Goal: Navigation & Orientation: Find specific page/section

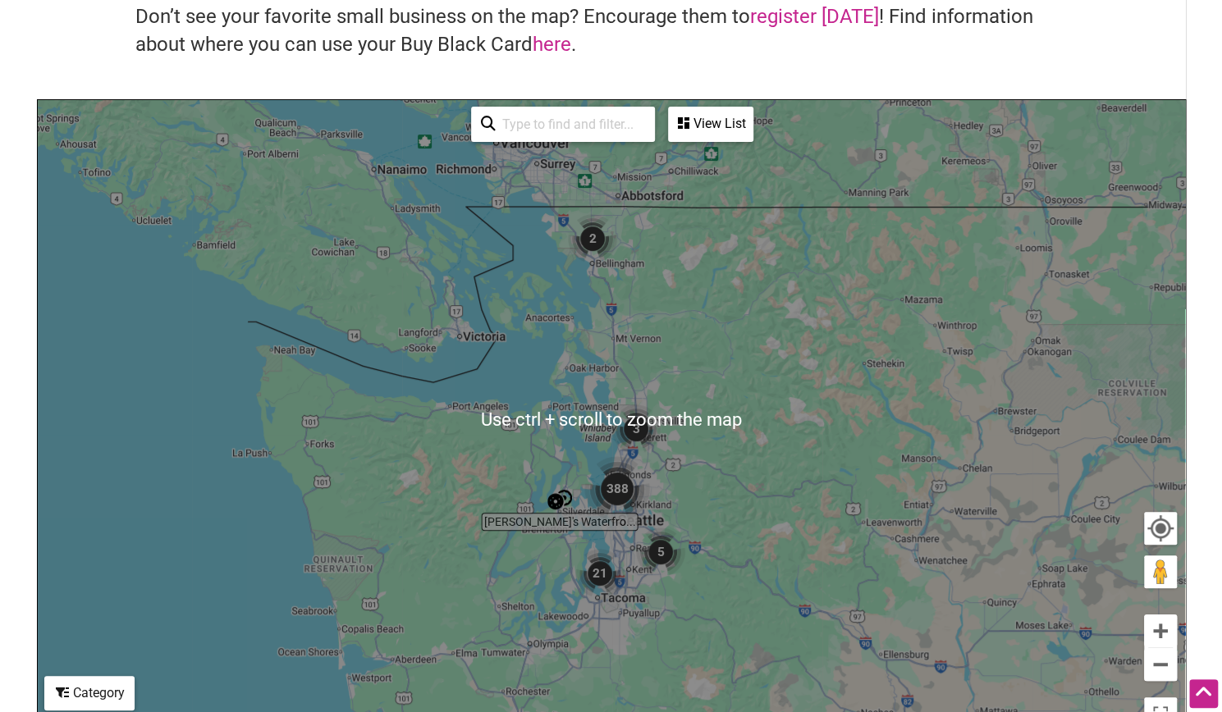
scroll to position [231, 0]
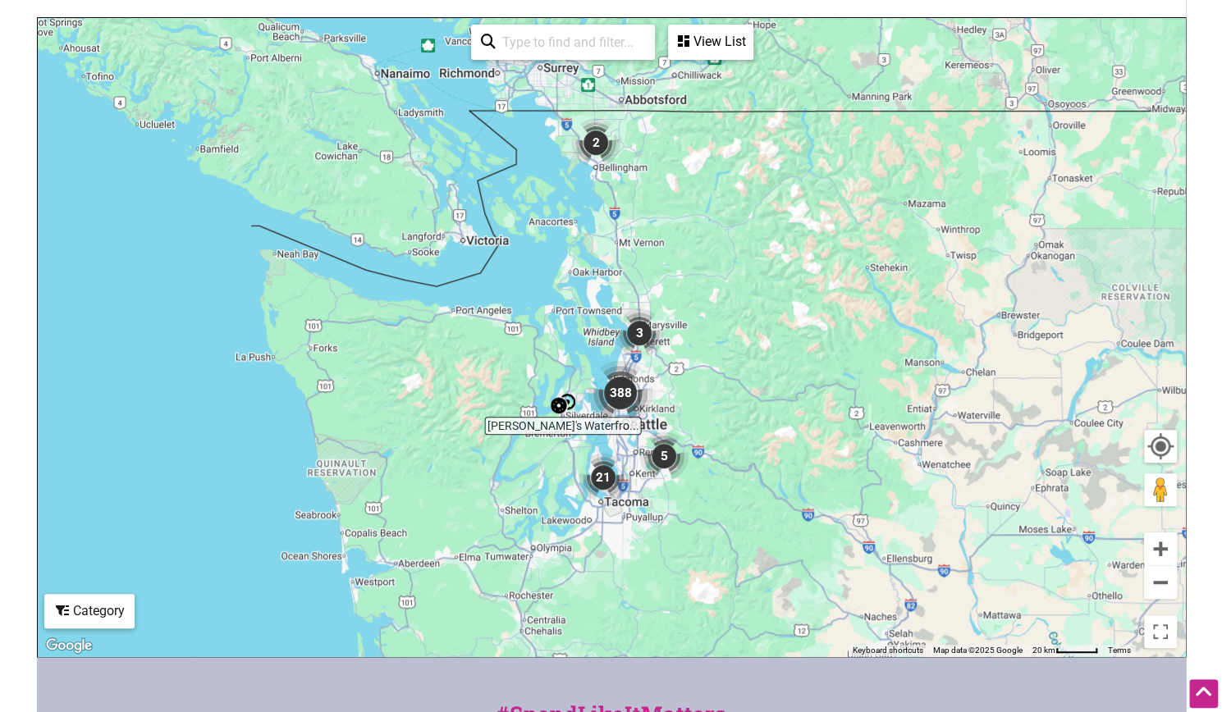
drag, startPoint x: 699, startPoint y: 401, endPoint x: 705, endPoint y: 370, distance: 31.7
click at [705, 370] on div "To navigate, press the arrow keys." at bounding box center [611, 337] width 1147 height 638
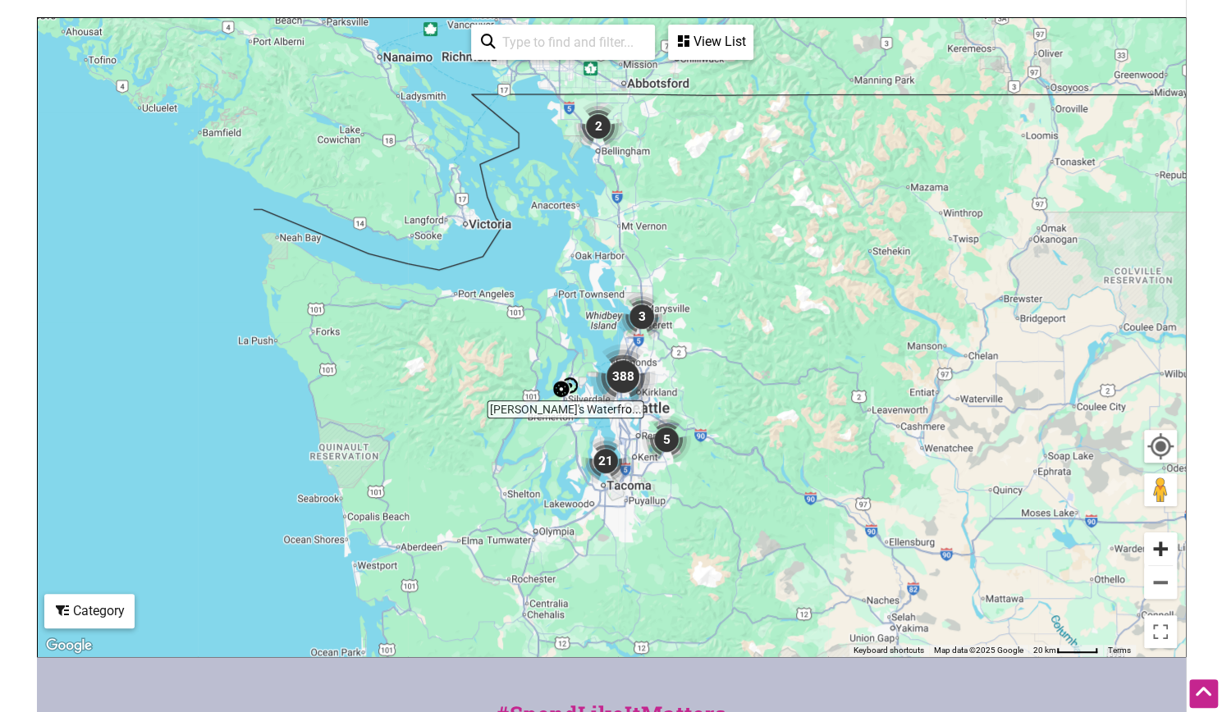
click at [1165, 554] on button "Zoom in" at bounding box center [1160, 549] width 33 height 33
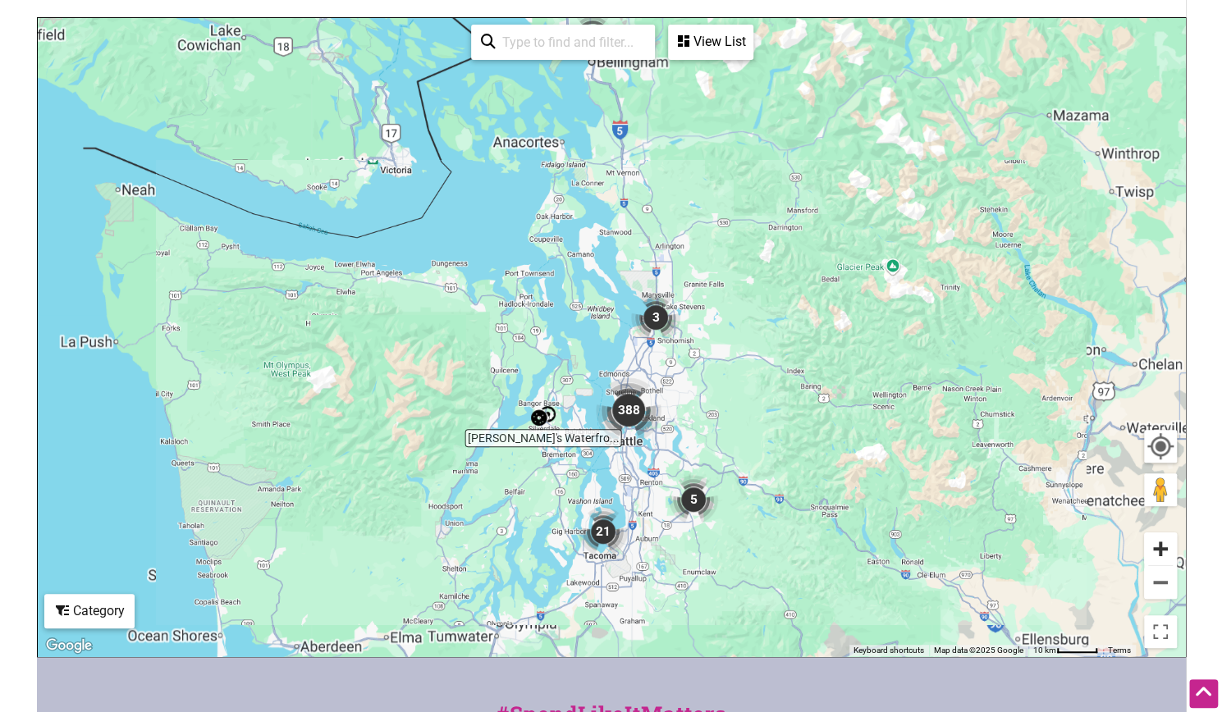
click at [1165, 553] on button "Zoom in" at bounding box center [1160, 549] width 33 height 33
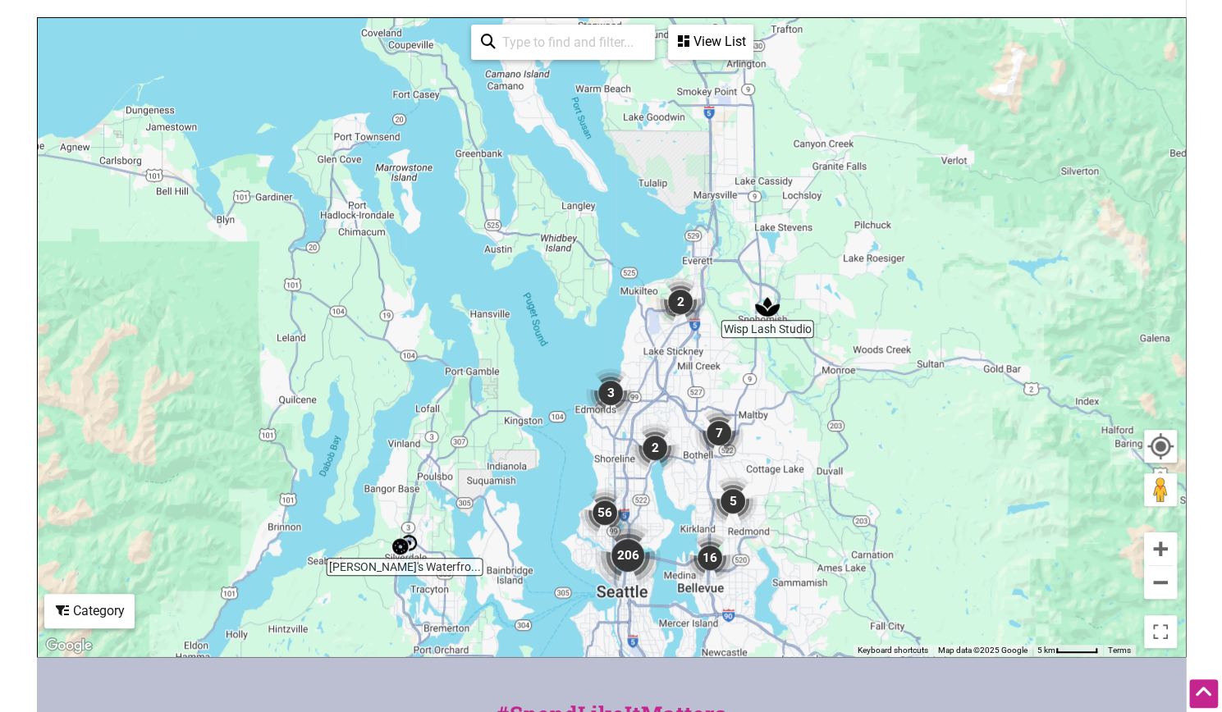
drag, startPoint x: 843, startPoint y: 465, endPoint x: 801, endPoint y: 396, distance: 80.6
click at [801, 396] on div "To navigate, press the arrow keys." at bounding box center [611, 337] width 1147 height 638
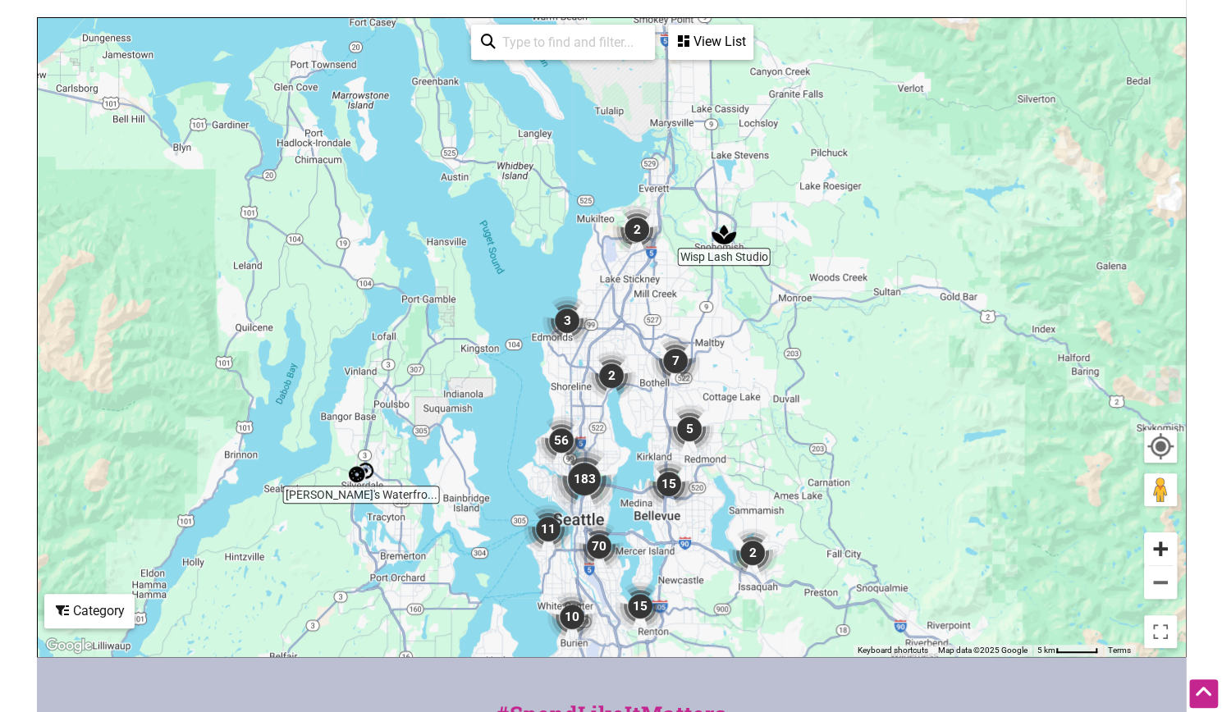
click at [1164, 543] on button "Zoom in" at bounding box center [1160, 549] width 33 height 33
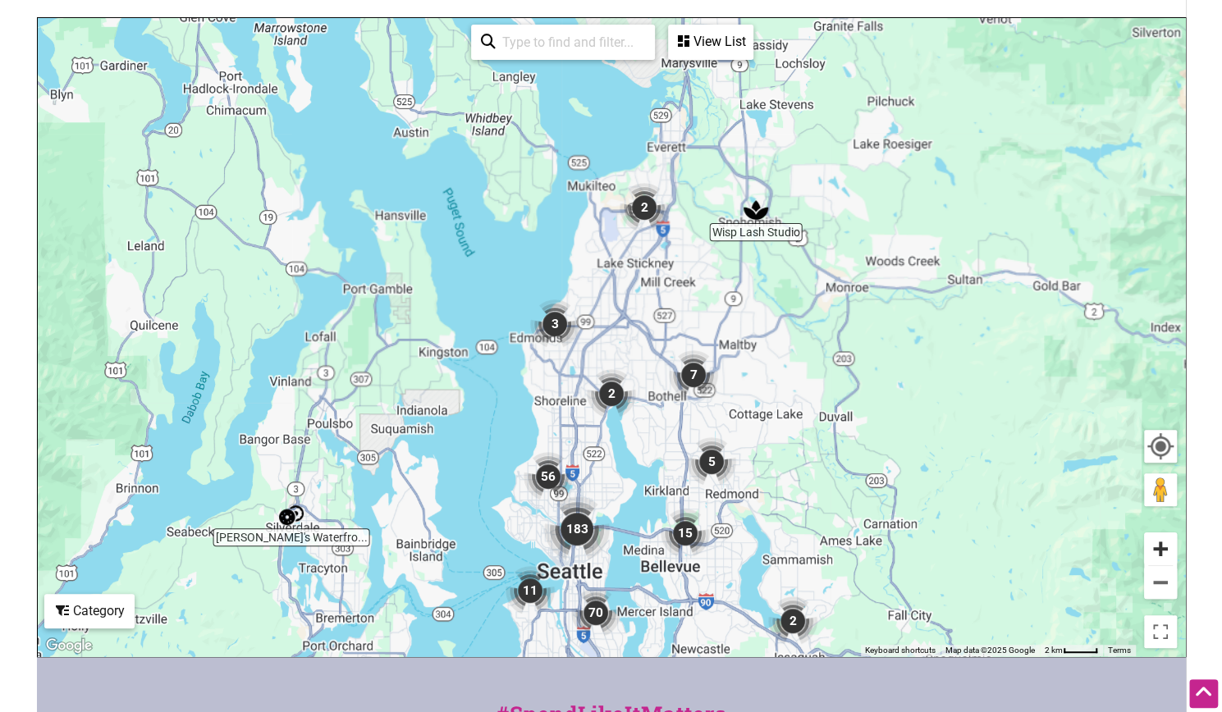
click at [1164, 543] on button "Zoom in" at bounding box center [1160, 549] width 33 height 33
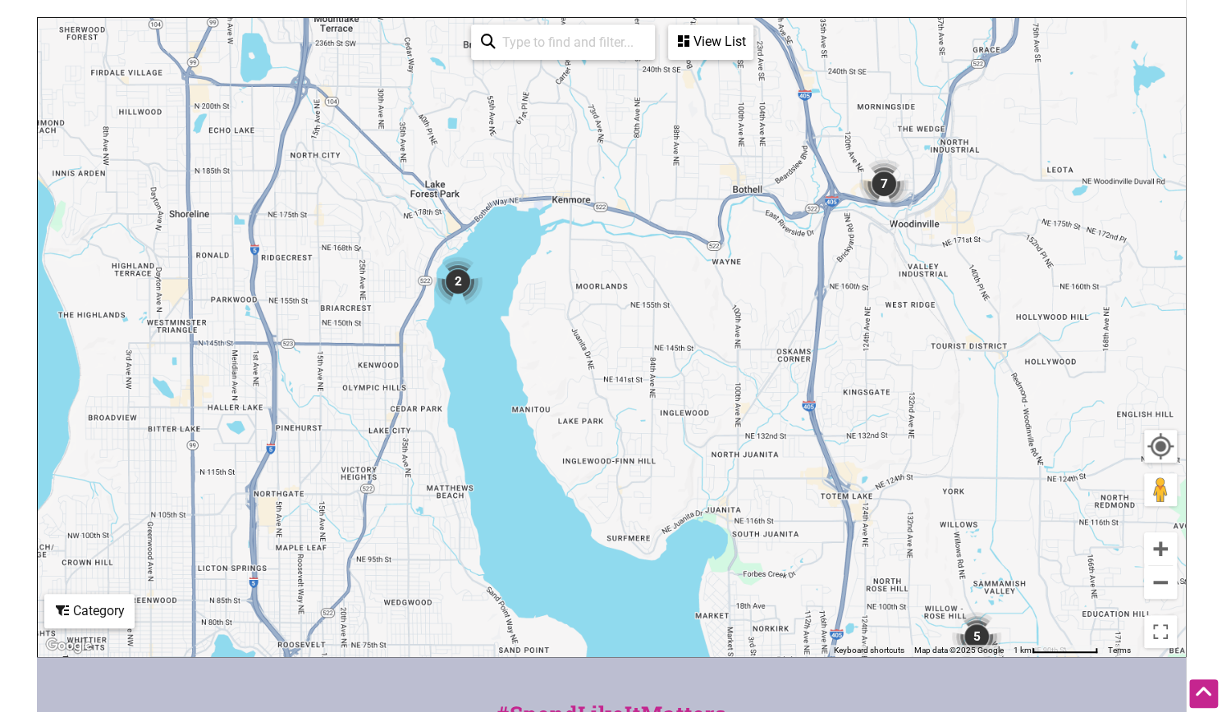
drag, startPoint x: 972, startPoint y: 524, endPoint x: 809, endPoint y: 48, distance: 503.7
click at [809, 48] on div "To navigate, press the arrow keys." at bounding box center [611, 337] width 1147 height 638
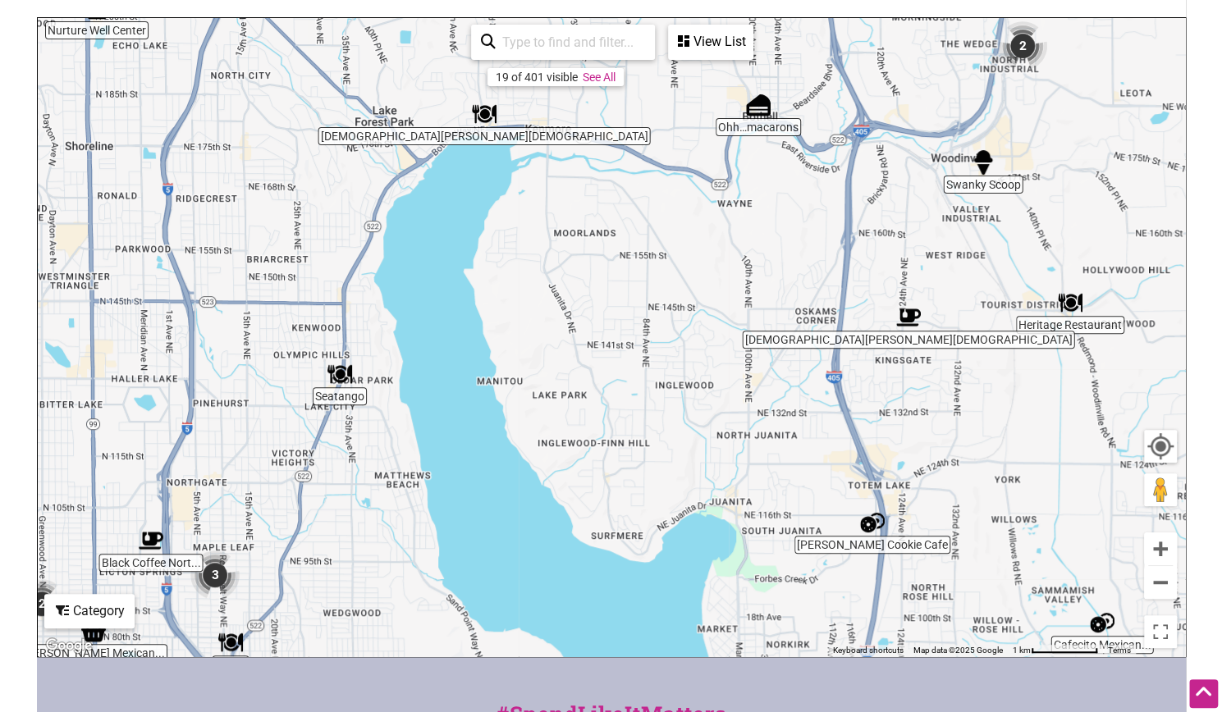
click at [881, 487] on div "To navigate, press the arrow keys." at bounding box center [611, 337] width 1147 height 638
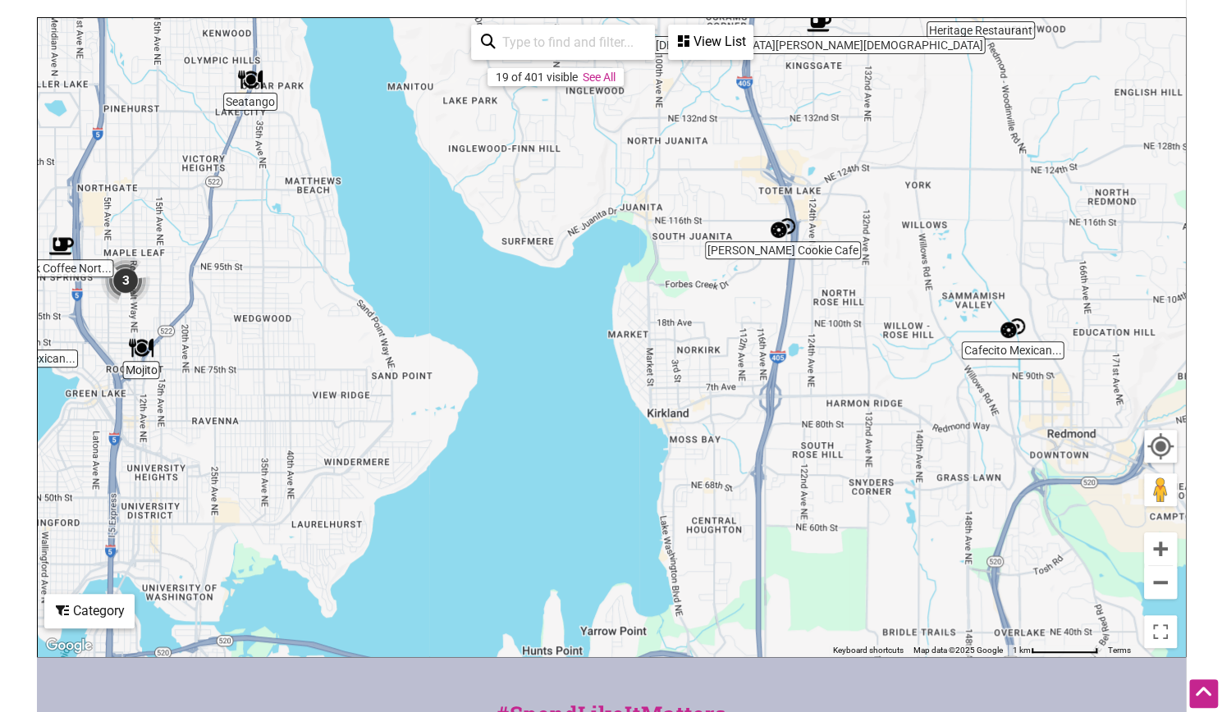
drag, startPoint x: 841, startPoint y: 382, endPoint x: 783, endPoint y: 158, distance: 231.5
click at [783, 159] on div "To navigate, press the arrow keys." at bounding box center [611, 337] width 1147 height 638
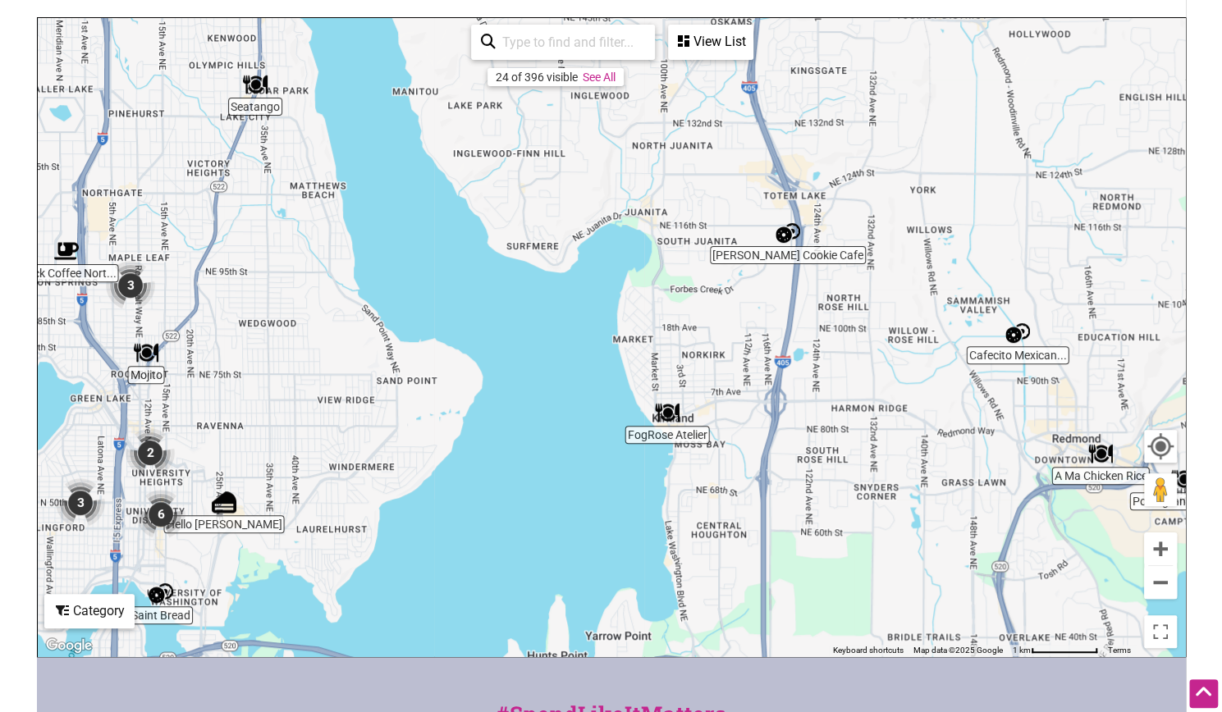
drag, startPoint x: 754, startPoint y: 437, endPoint x: 775, endPoint y: 480, distance: 47.3
click at [775, 480] on div "To navigate, press the arrow keys." at bounding box center [611, 337] width 1147 height 638
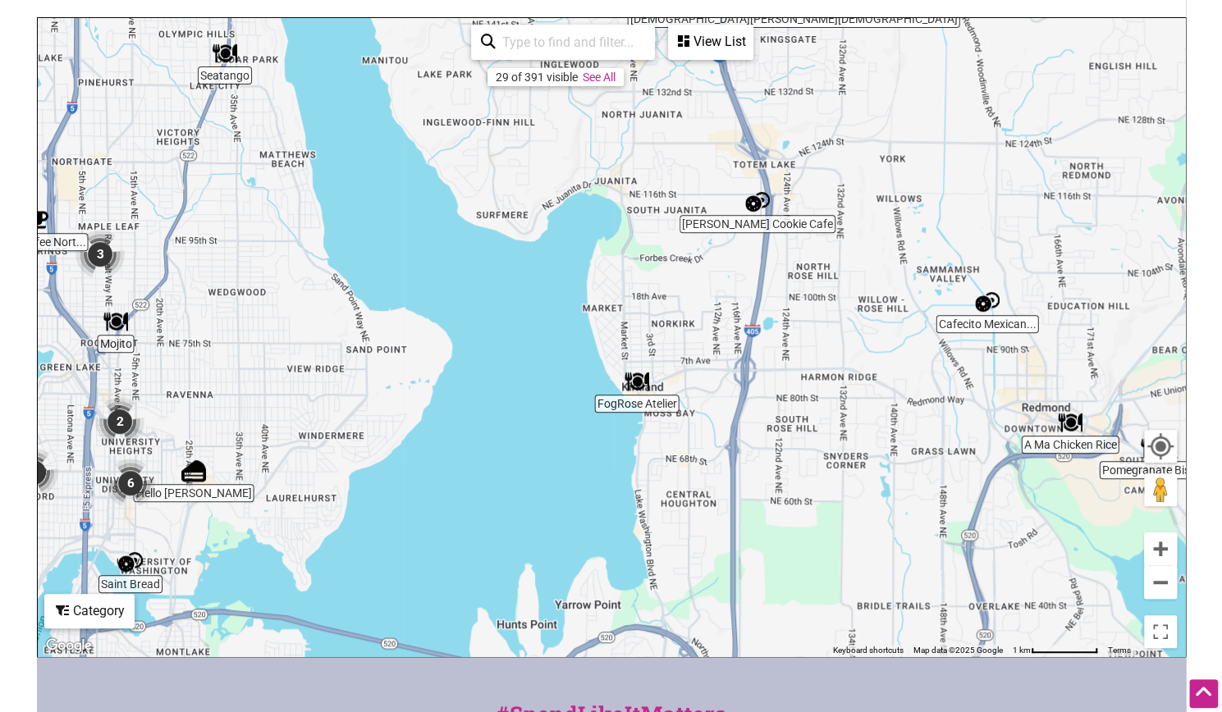
drag, startPoint x: 865, startPoint y: 439, endPoint x: 831, endPoint y: 404, distance: 48.8
click at [831, 404] on div "To navigate, press the arrow keys." at bounding box center [611, 337] width 1147 height 638
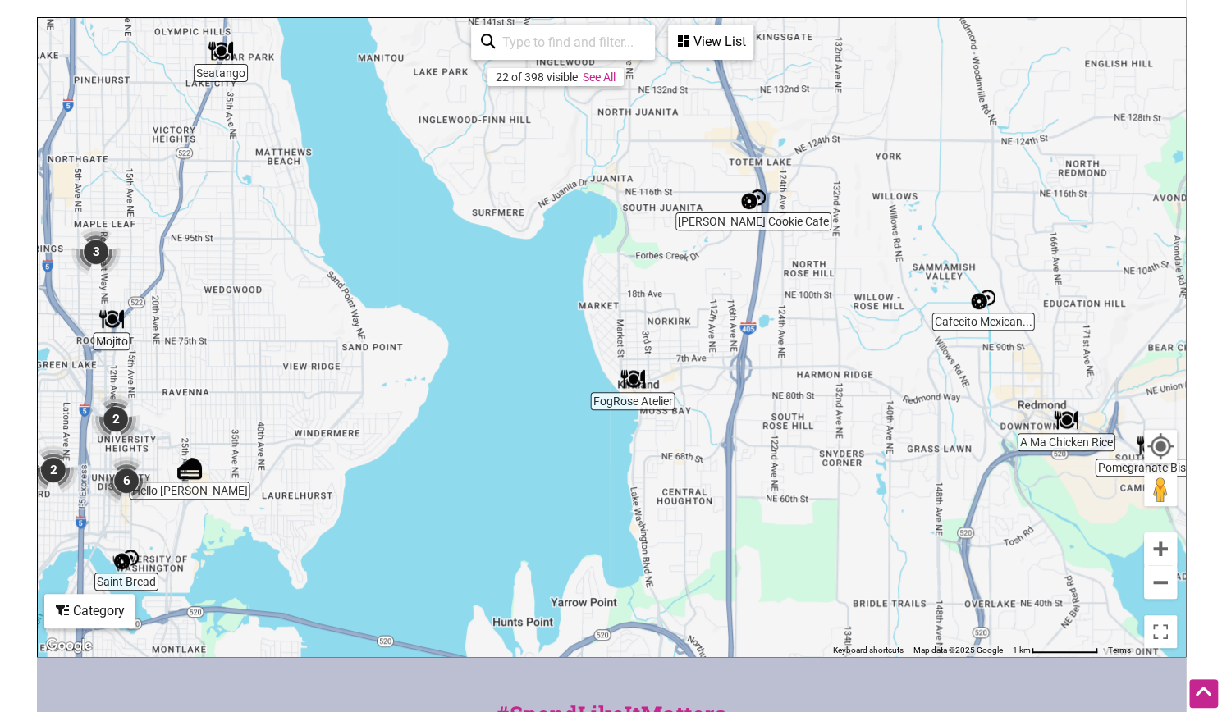
click at [629, 373] on img "FogRose Atelier" at bounding box center [633, 379] width 38 height 38
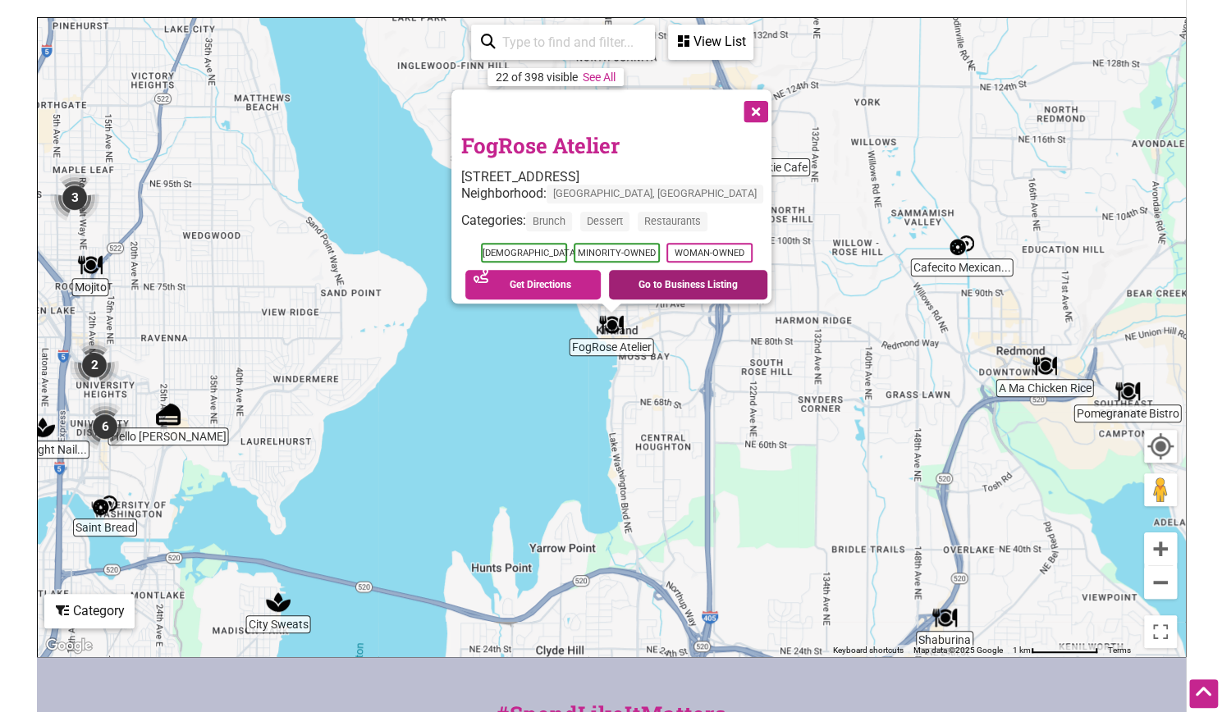
click at [658, 277] on link "Go to Business Listing" at bounding box center [688, 285] width 158 height 30
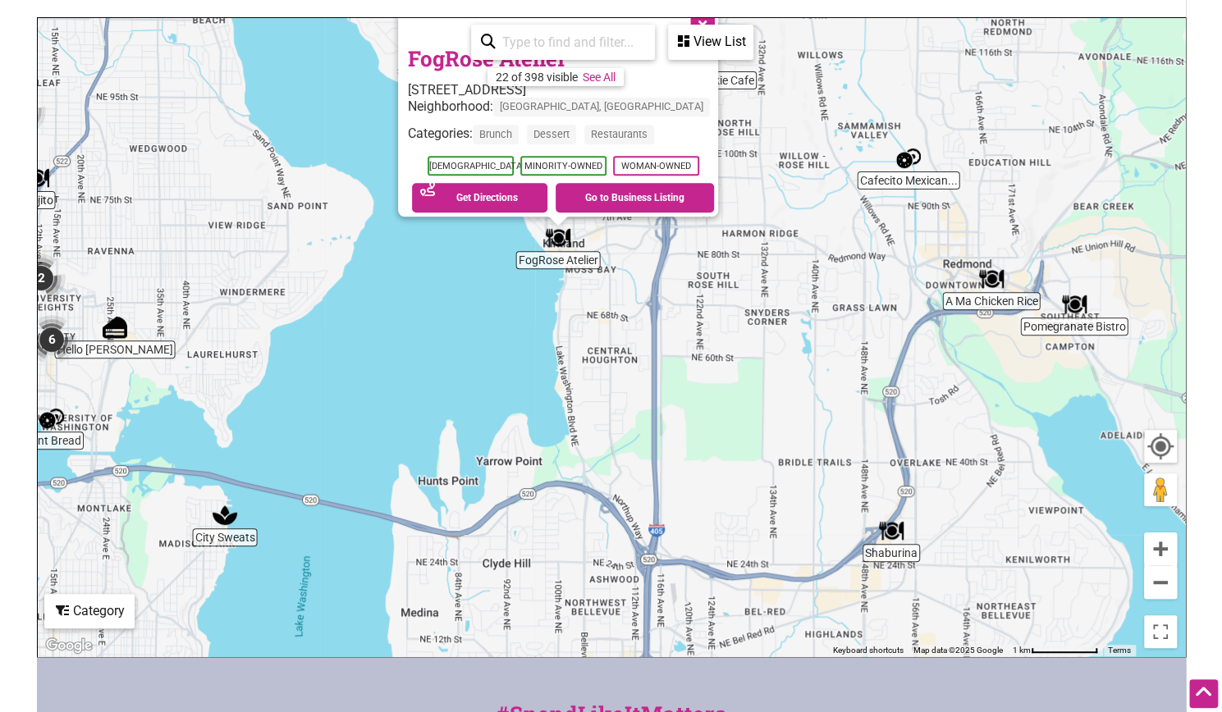
drag, startPoint x: 923, startPoint y: 382, endPoint x: 869, endPoint y: 293, distance: 103.9
click at [869, 293] on div "To navigate, press the arrow keys. FogRose Atelier [STREET_ADDRESS] Neighborhoo…" at bounding box center [611, 337] width 1147 height 638
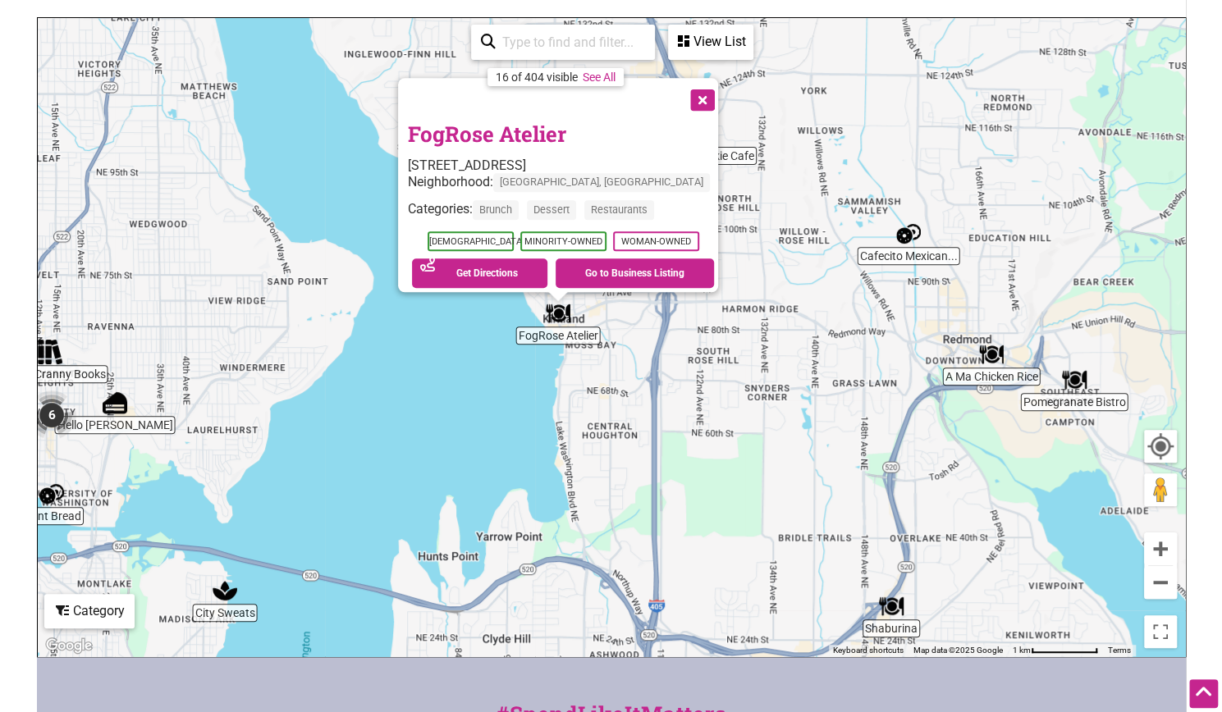
click at [1074, 380] on img "Pomegranate Bistro" at bounding box center [1074, 380] width 38 height 38
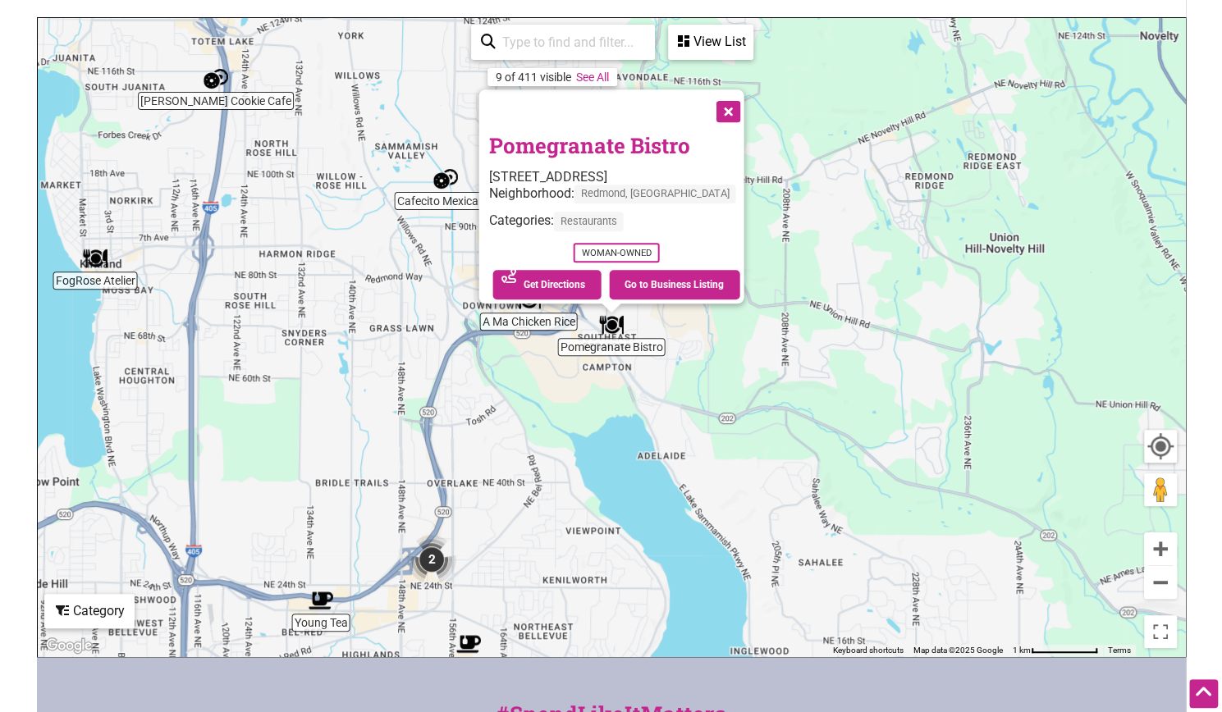
click at [747, 99] on button "Close" at bounding box center [726, 109] width 41 height 41
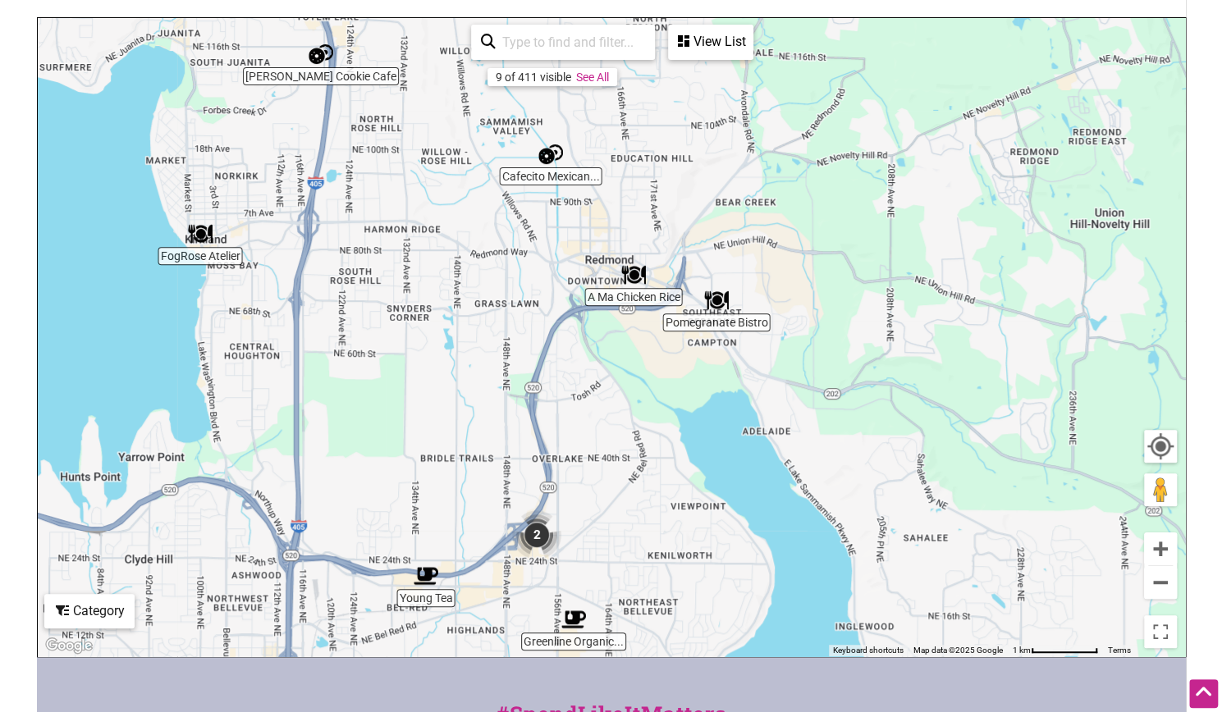
drag, startPoint x: 798, startPoint y: 373, endPoint x: 905, endPoint y: 345, distance: 111.1
click at [905, 345] on div "To navigate, press the arrow keys." at bounding box center [611, 337] width 1147 height 638
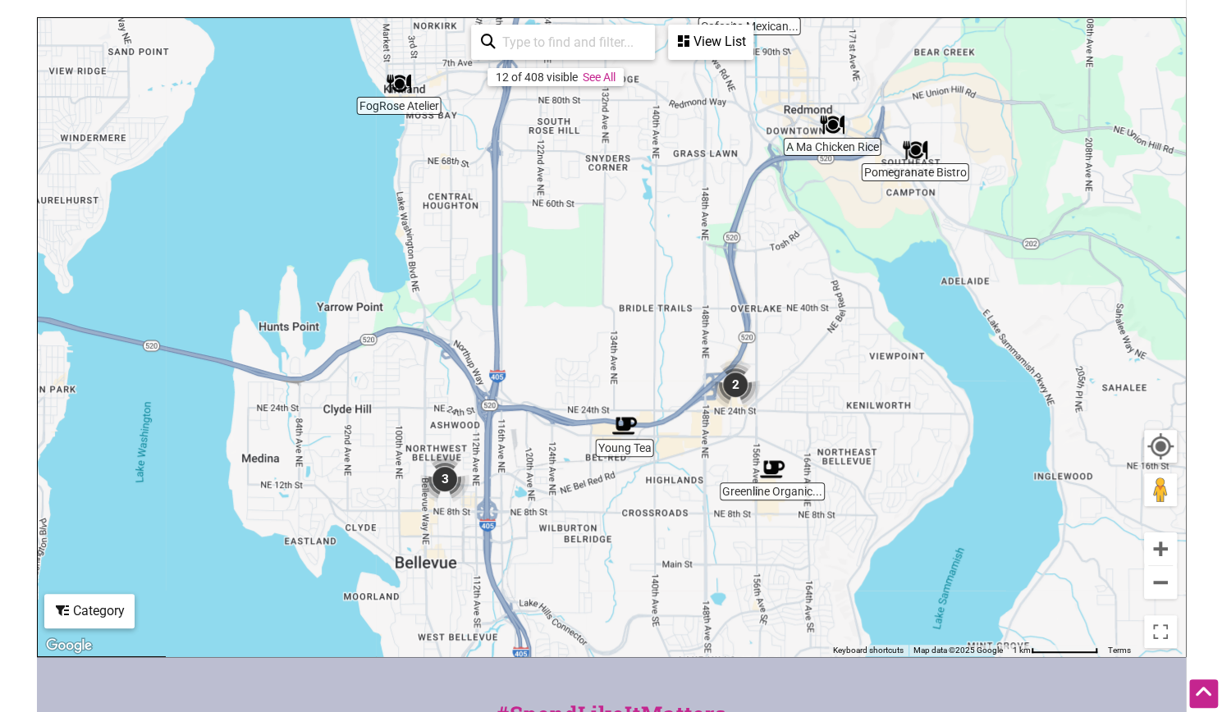
drag, startPoint x: 750, startPoint y: 373, endPoint x: 839, endPoint y: 250, distance: 151.0
click at [839, 250] on div "To navigate, press the arrow keys." at bounding box center [611, 337] width 1147 height 638
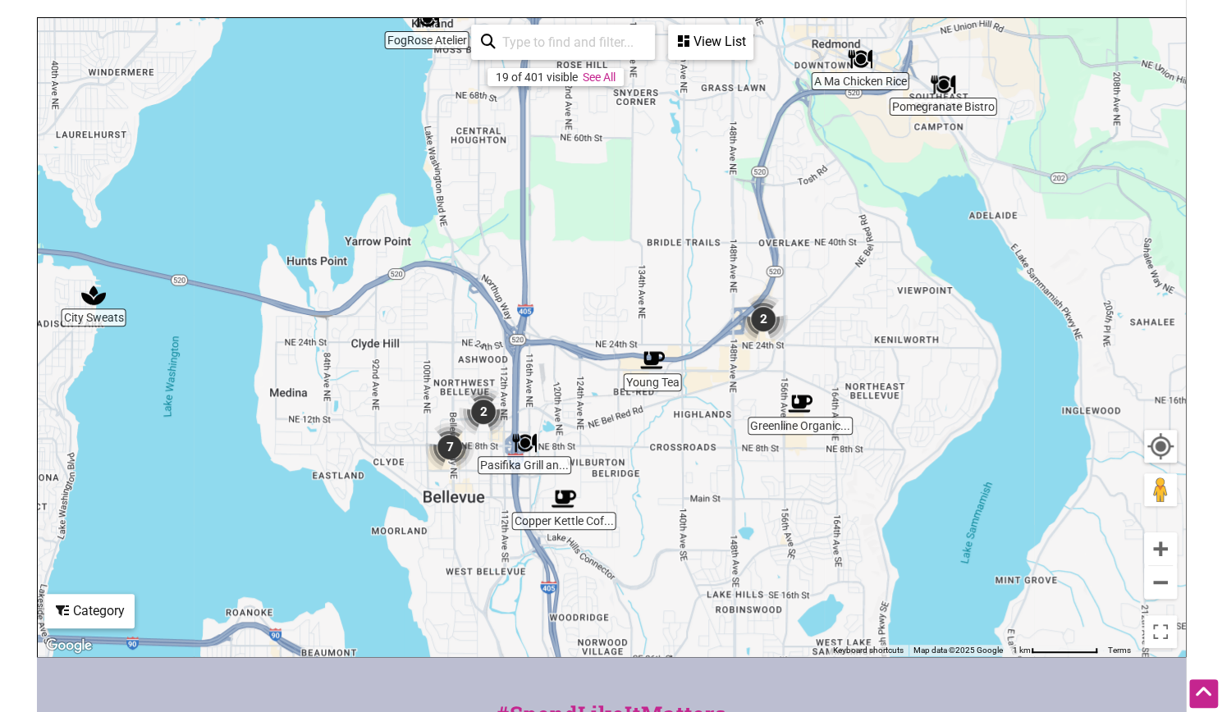
drag, startPoint x: 823, startPoint y: 374, endPoint x: 854, endPoint y: 295, distance: 84.7
click at [854, 295] on div "To navigate, press the arrow keys." at bounding box center [611, 337] width 1147 height 638
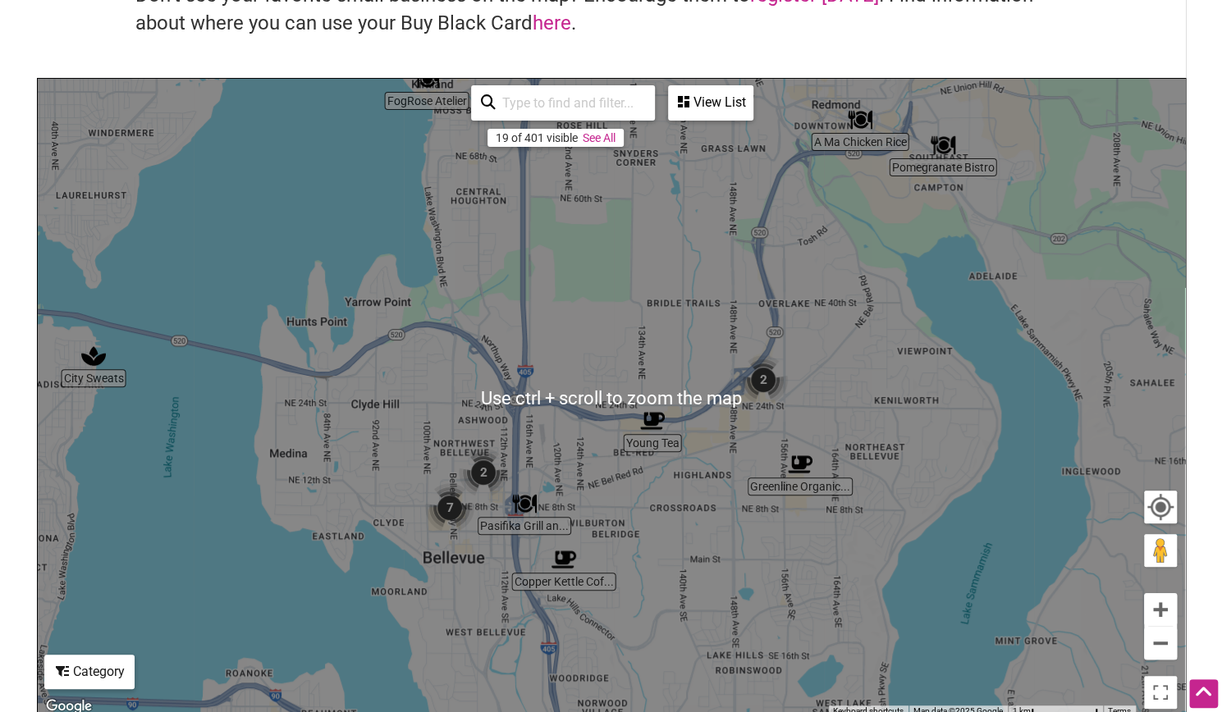
scroll to position [149, 0]
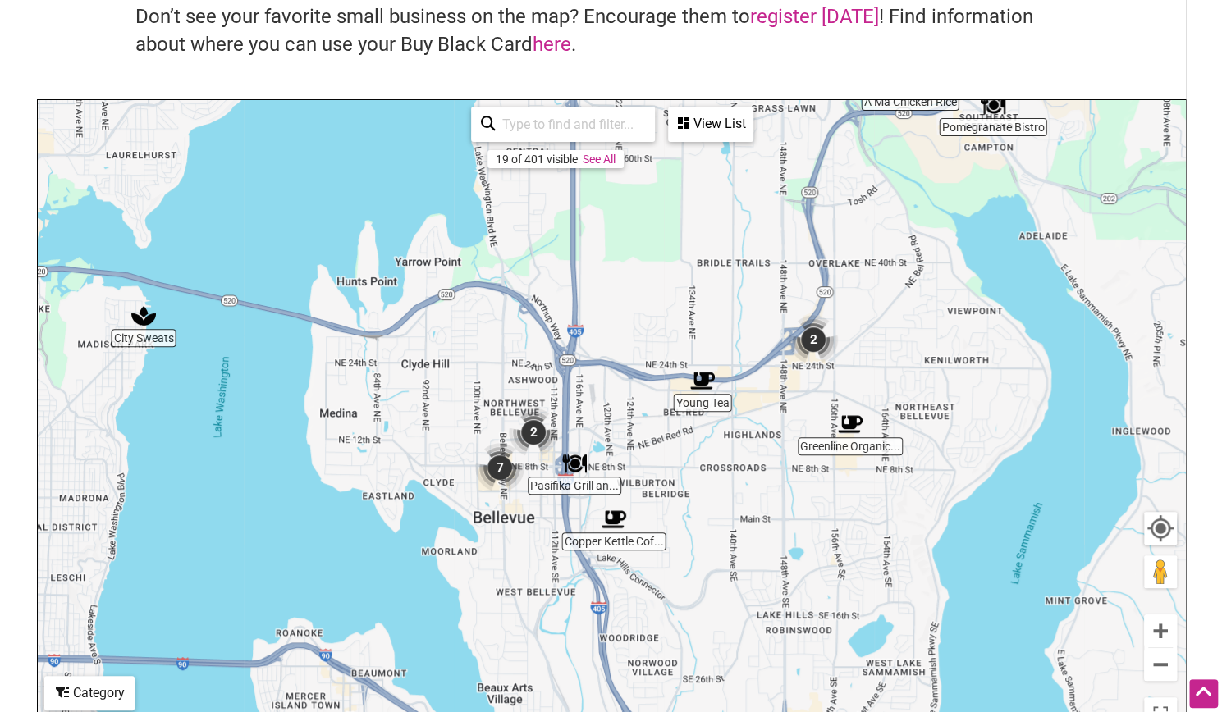
drag, startPoint x: 812, startPoint y: 355, endPoint x: 865, endPoint y: 288, distance: 85.9
click at [865, 288] on div "To navigate, press the arrow keys." at bounding box center [611, 419] width 1147 height 638
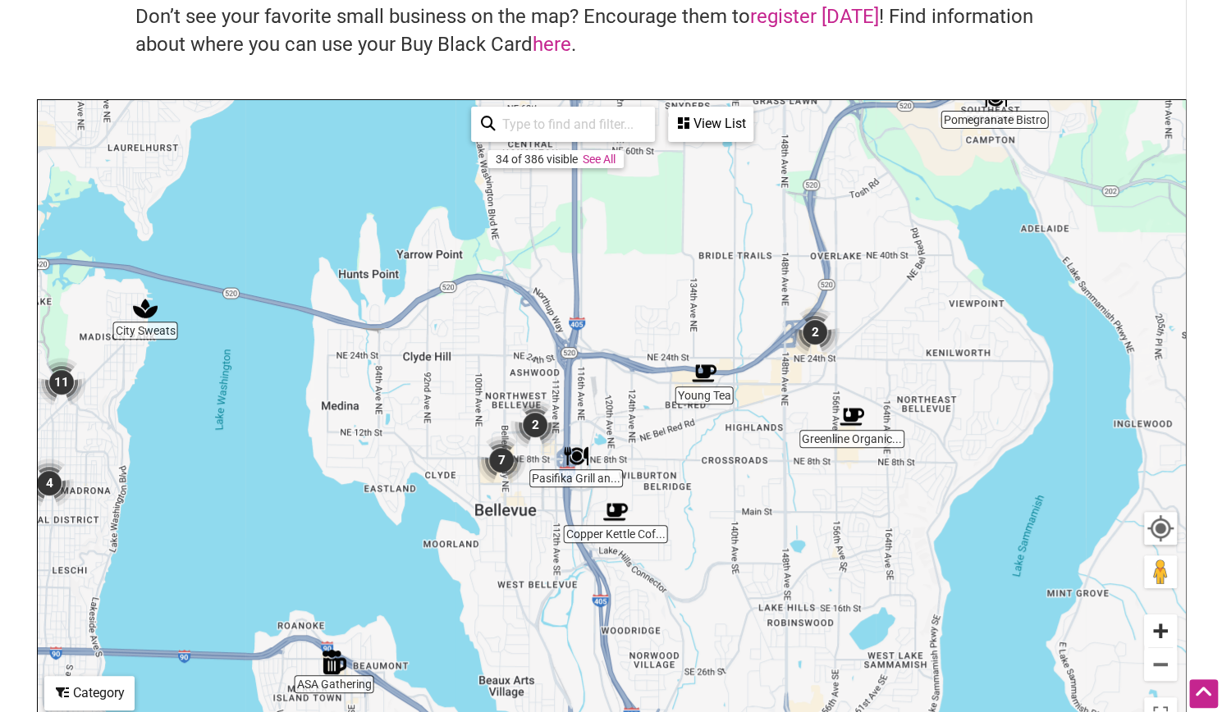
click at [1156, 636] on button "Zoom in" at bounding box center [1160, 631] width 33 height 33
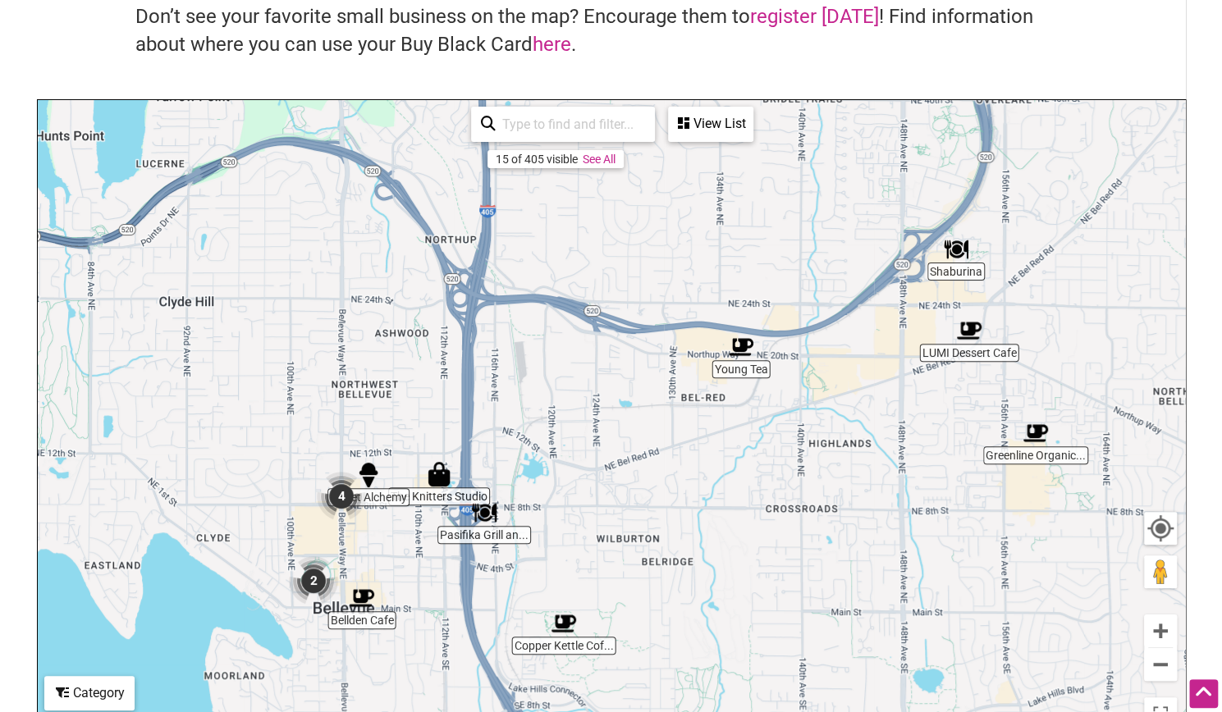
drag, startPoint x: 835, startPoint y: 414, endPoint x: 776, endPoint y: 419, distance: 58.5
click at [776, 419] on div "To navigate, press the arrow keys." at bounding box center [611, 419] width 1147 height 638
click at [742, 344] on img "Young Tea" at bounding box center [741, 347] width 38 height 38
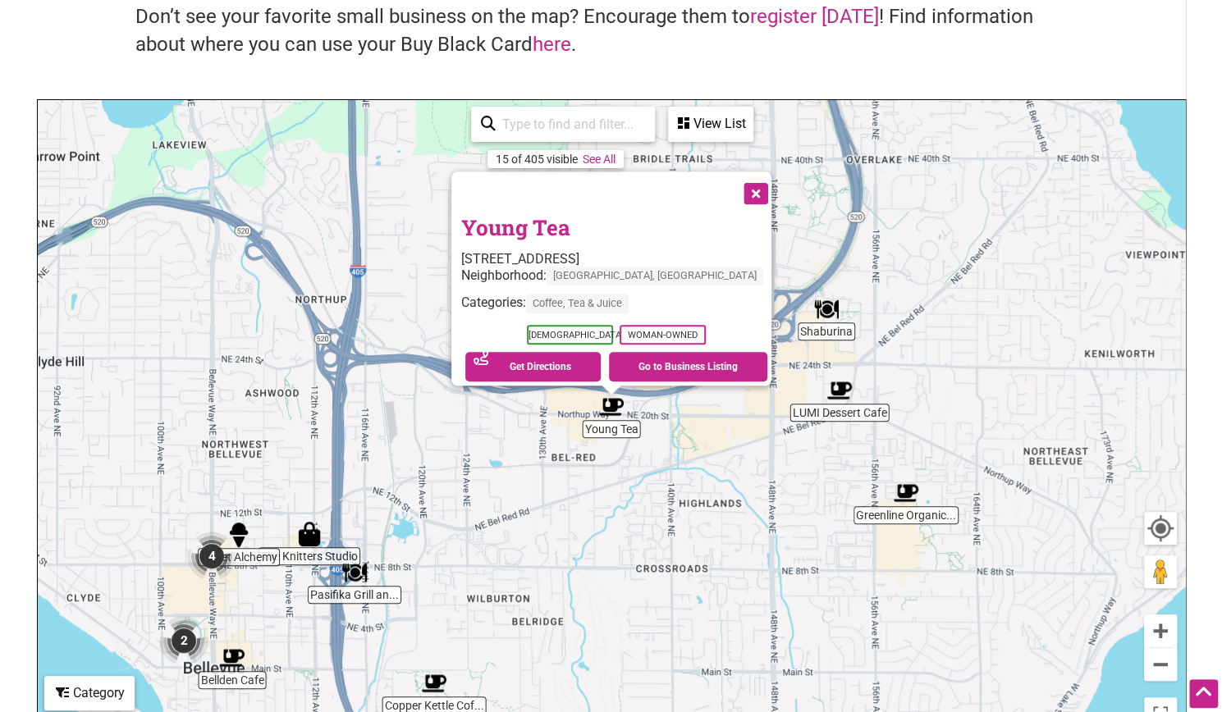
click at [734, 178] on button "Close" at bounding box center [754, 192] width 41 height 41
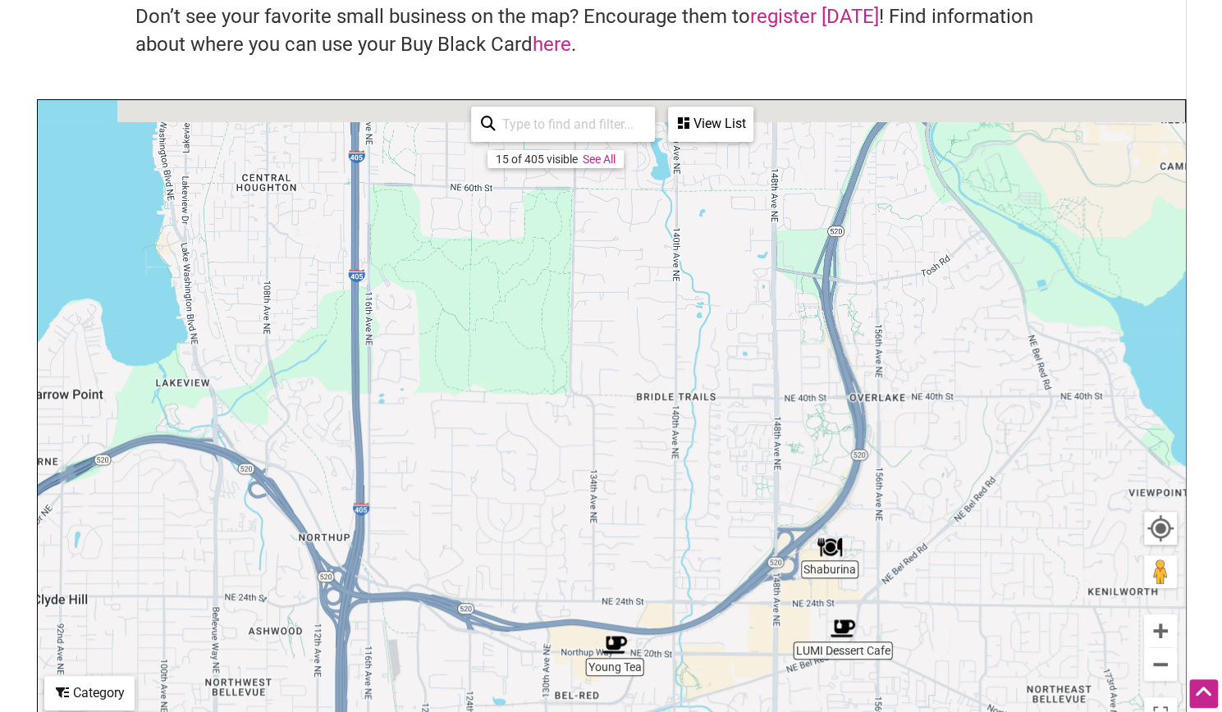
drag, startPoint x: 778, startPoint y: 259, endPoint x: 780, endPoint y: 501, distance: 241.3
click at [780, 501] on div "To navigate, press the arrow keys." at bounding box center [611, 419] width 1147 height 638
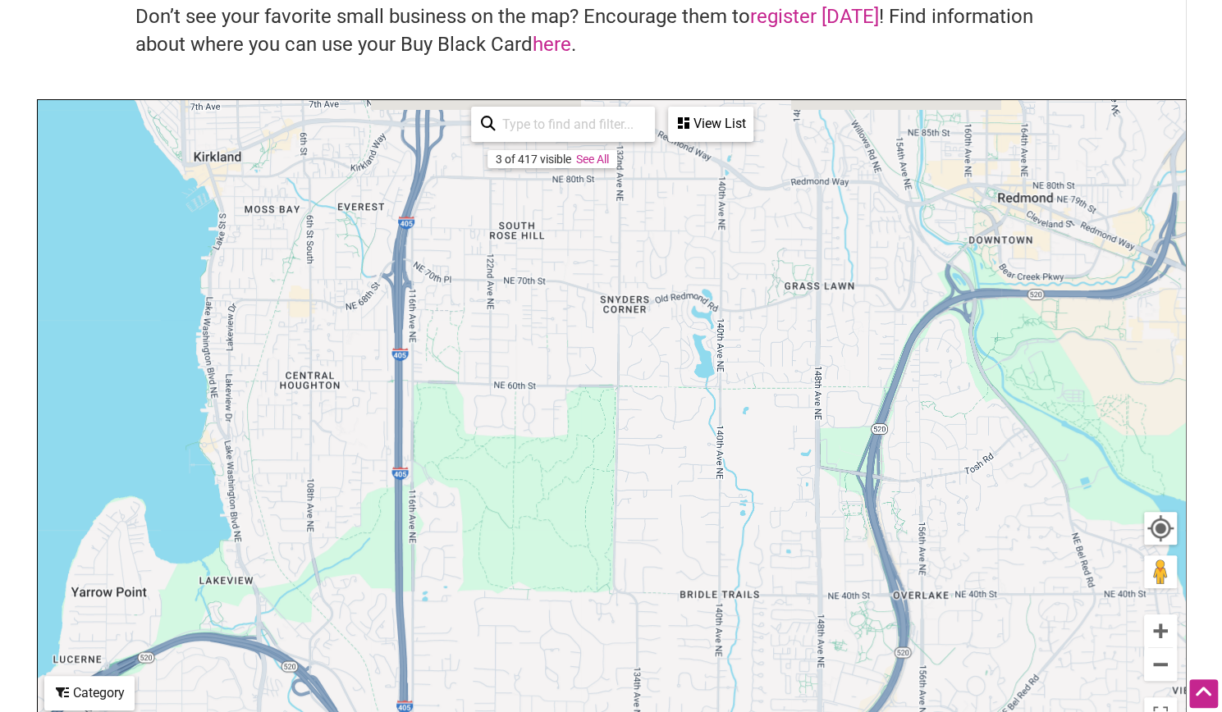
drag, startPoint x: 702, startPoint y: 377, endPoint x: 746, endPoint y: 575, distance: 203.5
click at [746, 575] on div "To navigate, press the arrow keys." at bounding box center [611, 419] width 1147 height 638
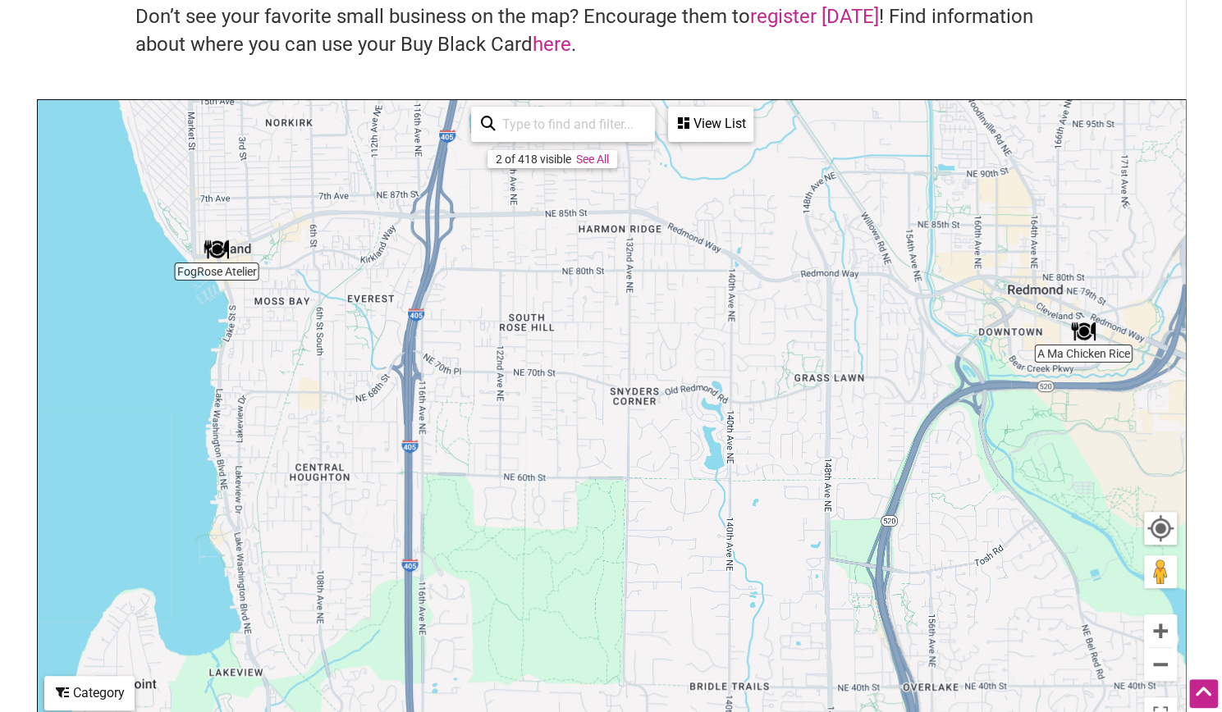
drag, startPoint x: 699, startPoint y: 478, endPoint x: 717, endPoint y: 569, distance: 92.1
click at [717, 569] on div "To navigate, press the arrow keys." at bounding box center [611, 419] width 1147 height 638
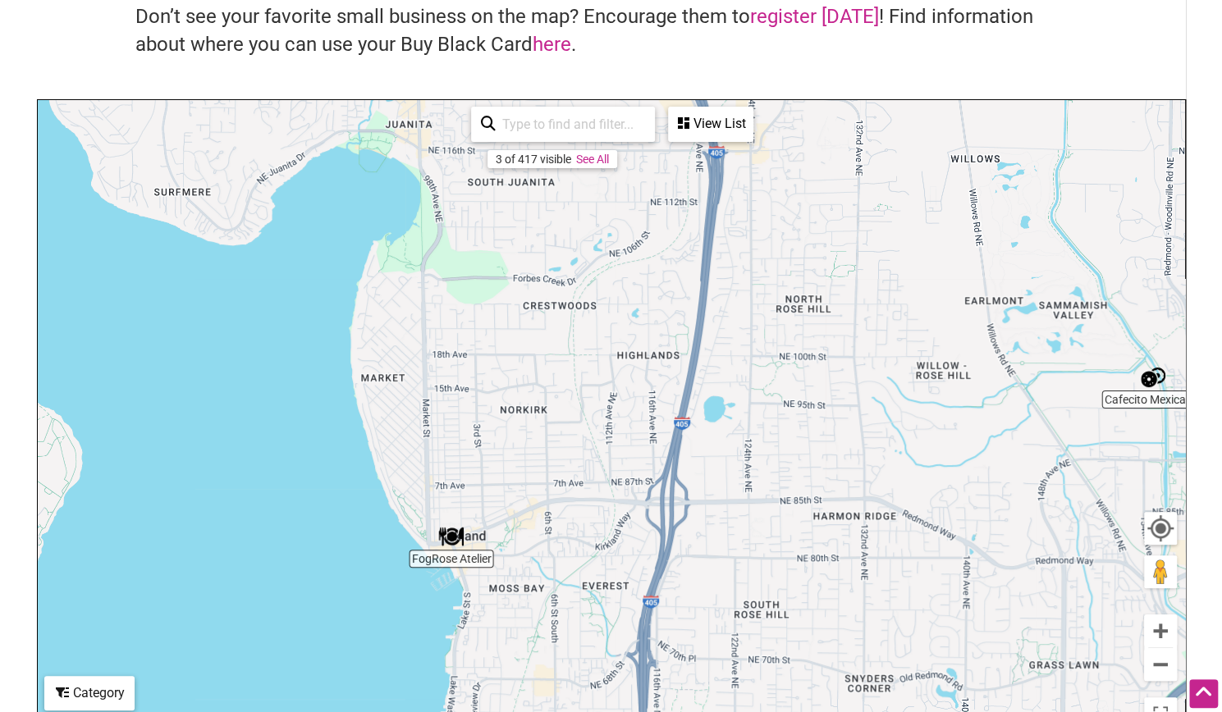
drag, startPoint x: 455, startPoint y: 405, endPoint x: 673, endPoint y: 602, distance: 294.0
click at [673, 602] on div "To navigate, press the arrow keys." at bounding box center [611, 419] width 1147 height 638
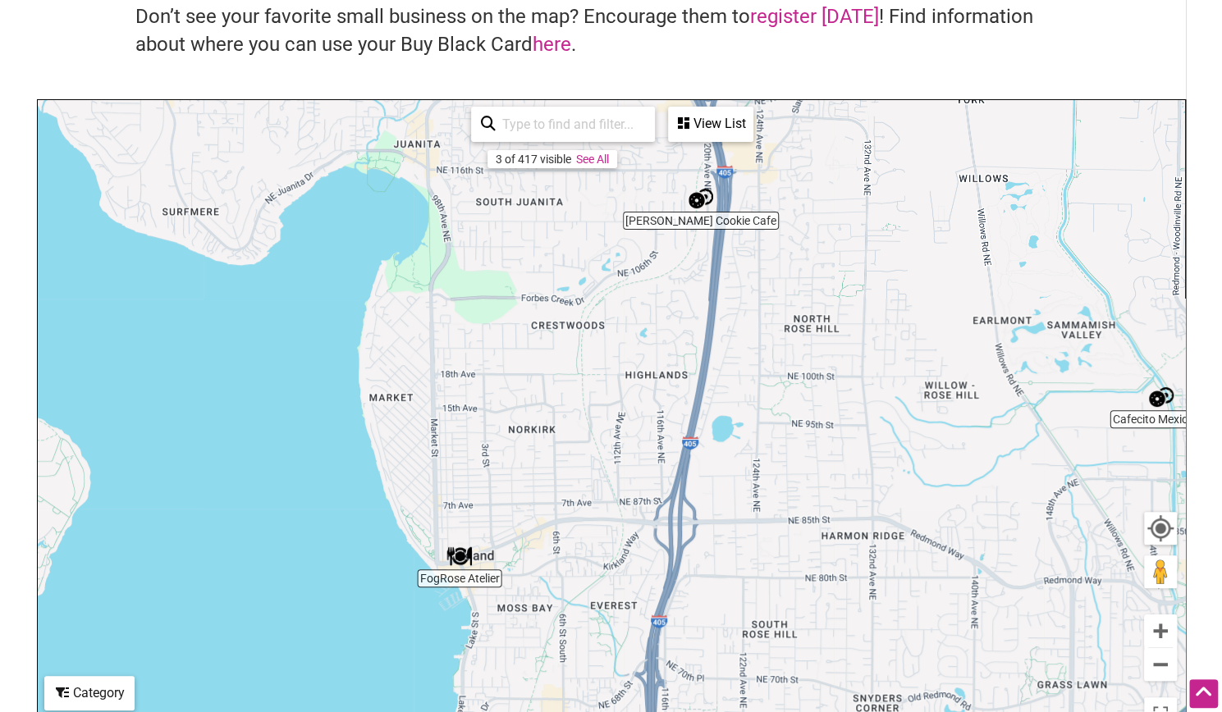
drag, startPoint x: 552, startPoint y: 392, endPoint x: 619, endPoint y: 560, distance: 180.1
click at [619, 560] on div "To navigate, press the arrow keys." at bounding box center [611, 419] width 1147 height 638
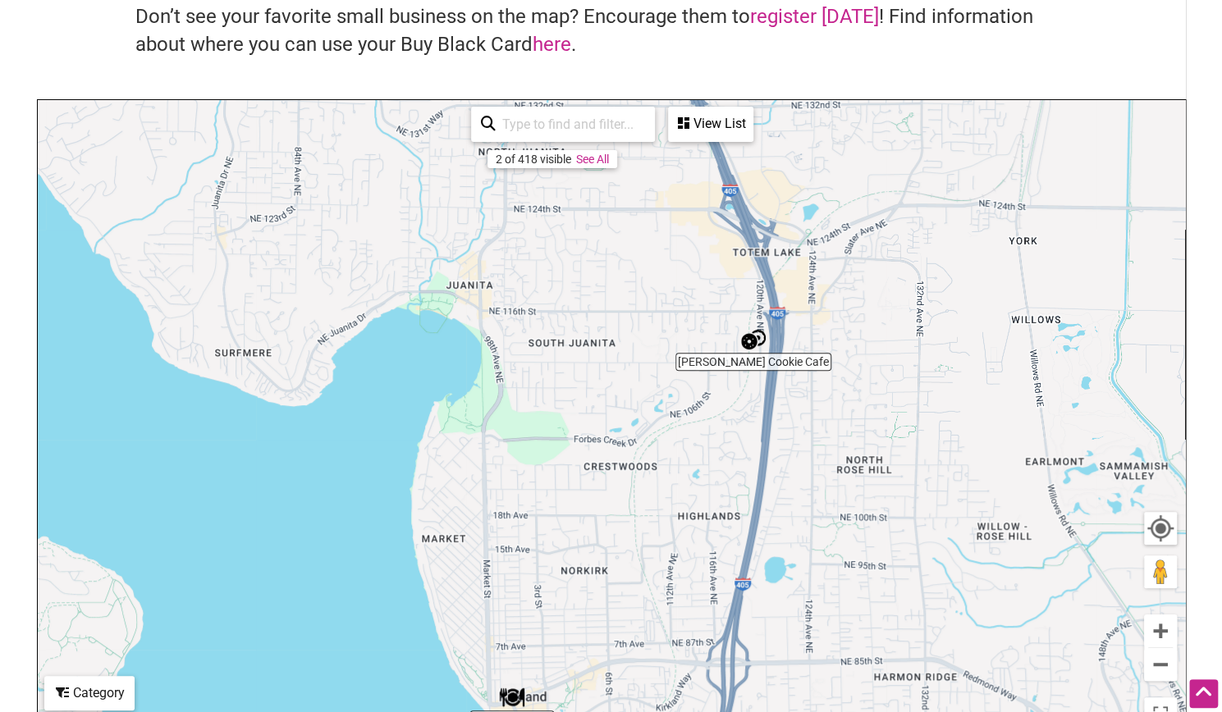
click at [745, 342] on img "Pinckney Cookie Cafe" at bounding box center [753, 340] width 38 height 38
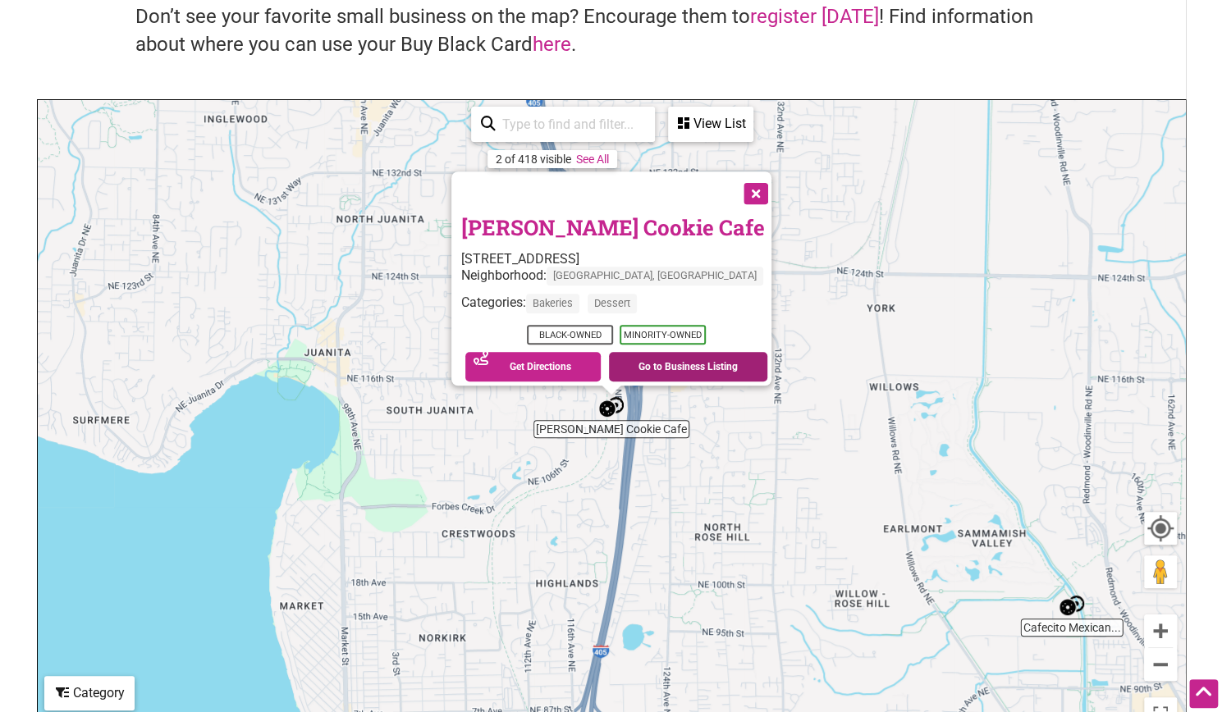
click at [628, 352] on link "Go to Business Listing" at bounding box center [688, 367] width 158 height 30
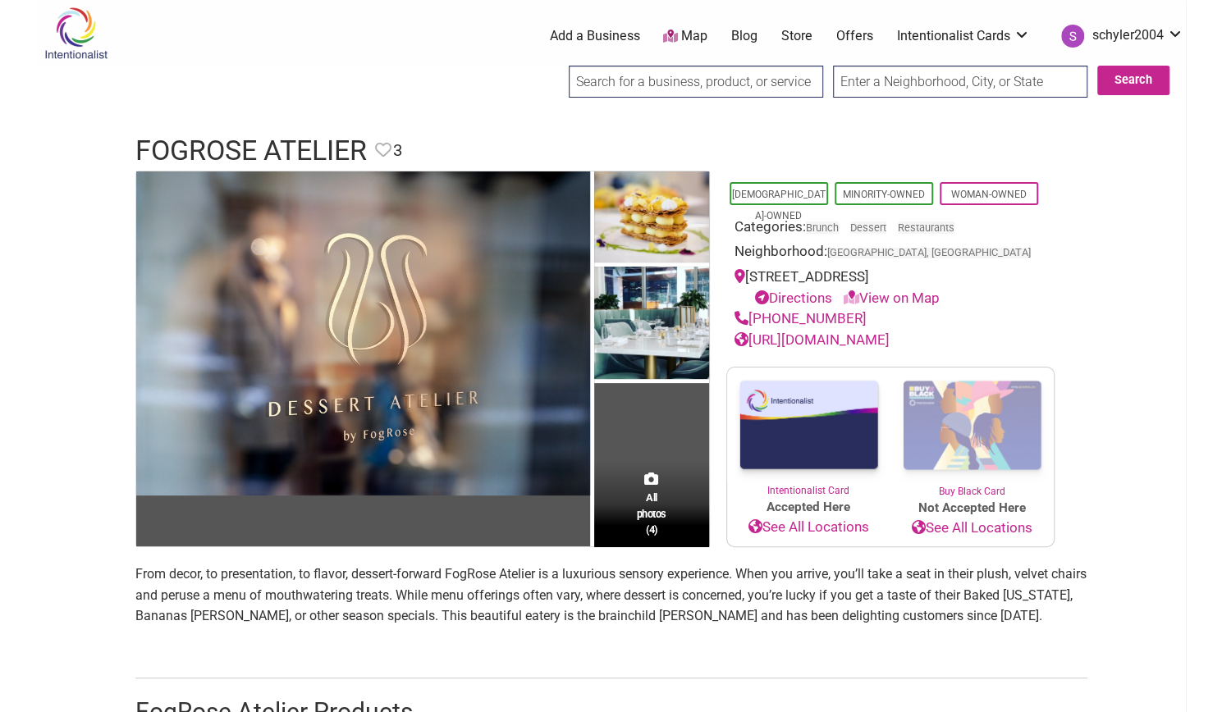
click at [860, 344] on link "http://www.fogrose.com/" at bounding box center [811, 340] width 155 height 16
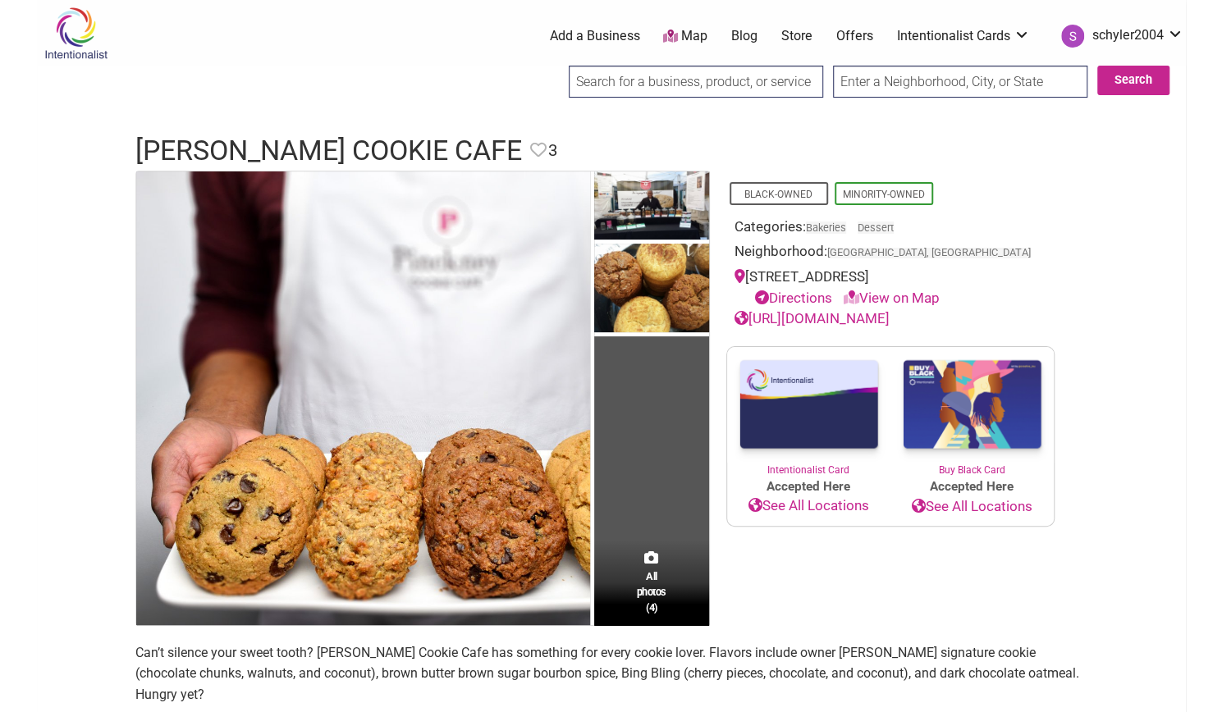
click at [870, 325] on link "https://lovethesecookies.com/" at bounding box center [811, 318] width 155 height 16
